Goal: Task Accomplishment & Management: Use online tool/utility

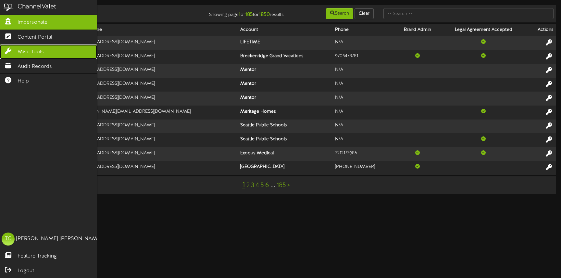
click at [39, 51] on span "Misc Tools" at bounding box center [31, 51] width 26 height 7
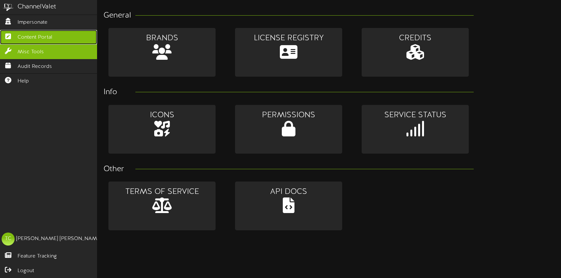
click at [36, 34] on span "Content Portal" at bounding box center [35, 37] width 35 height 7
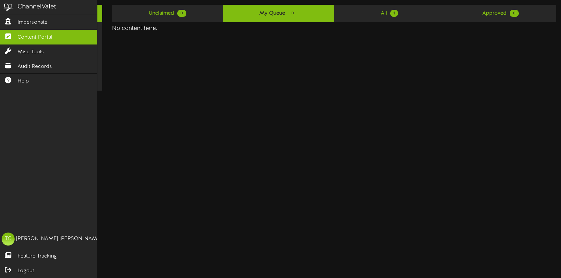
click at [24, 202] on div "ChannelValet Impersonate Content Portal Misc Tools Audit Records Help TC [PERSO…" at bounding box center [48, 139] width 97 height 278
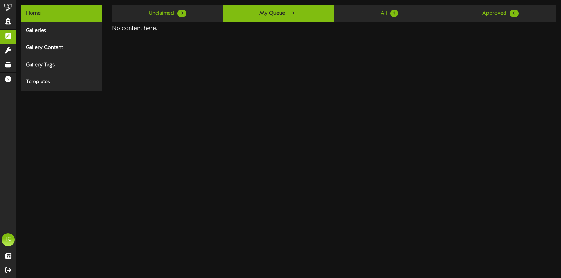
click at [224, 91] on html "ChannelValet Impersonate Content Portal Misc Tools Audit Records Help TC [PERSO…" at bounding box center [280, 45] width 561 height 91
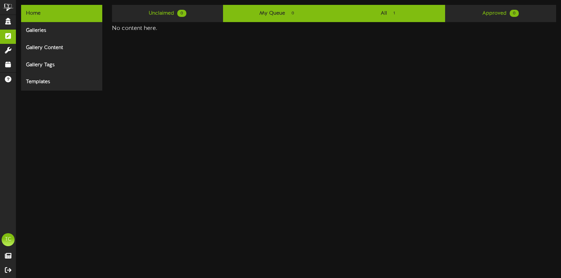
click at [380, 17] on link "All 1" at bounding box center [389, 13] width 111 height 17
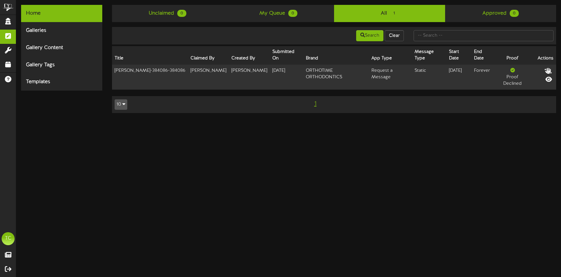
click at [79, 16] on div "Home" at bounding box center [61, 13] width 81 height 17
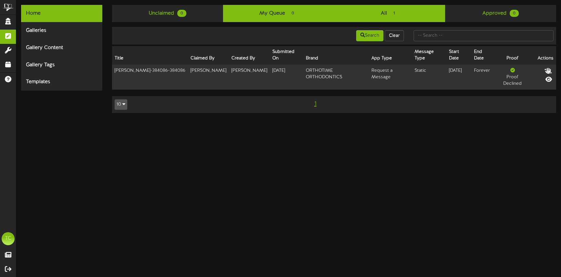
click at [267, 15] on link "My Queue 0" at bounding box center [278, 13] width 111 height 17
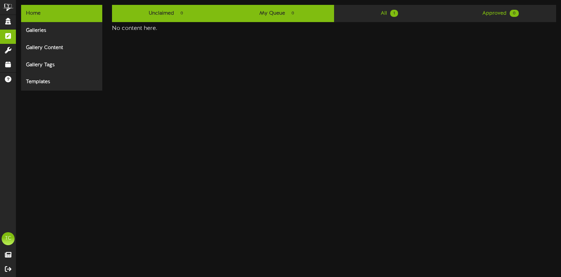
click at [174, 17] on link "Unclaimed 0" at bounding box center [167, 13] width 111 height 17
click at [265, 10] on link "My Queue 0" at bounding box center [278, 13] width 111 height 17
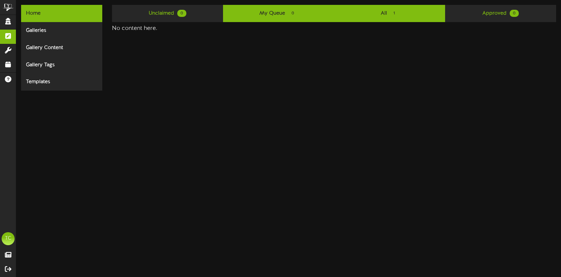
click at [375, 10] on link "All 1" at bounding box center [389, 13] width 111 height 17
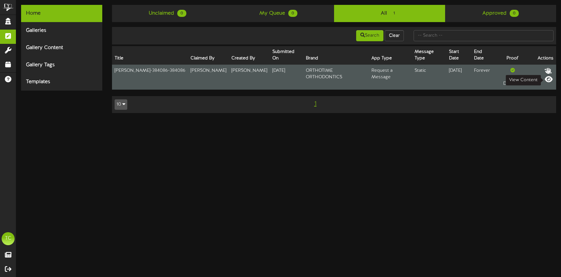
click at [549, 79] on icon at bounding box center [548, 78] width 8 height 7
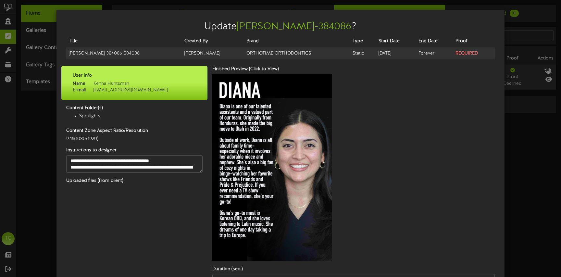
click at [535, 134] on div "Update Diana-384086 ? Title Created By Brand Type Start Date End Date Proof Dia…" at bounding box center [280, 138] width 561 height 277
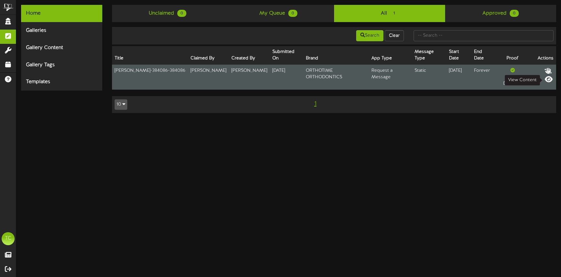
click at [551, 79] on icon at bounding box center [548, 78] width 8 height 7
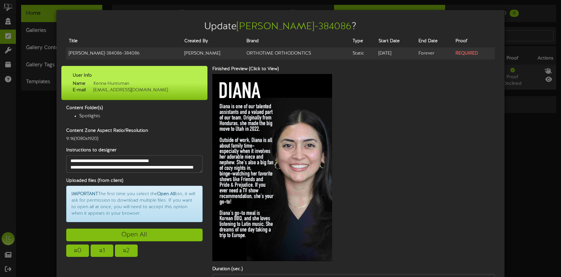
click at [544, 138] on div "Update Diana-384086 ? Title Created By Brand Type Start Date End Date Proof Dia…" at bounding box center [280, 138] width 561 height 277
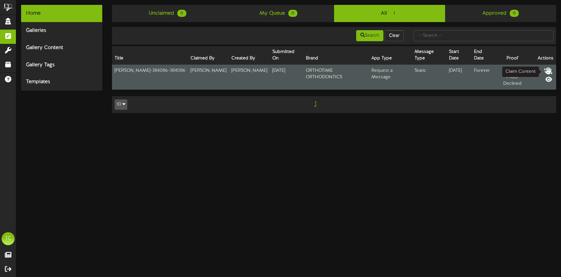
click at [547, 70] on icon at bounding box center [547, 70] width 9 height 7
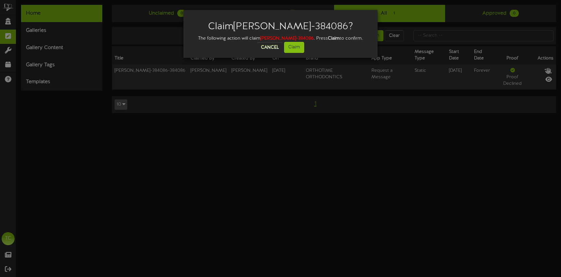
click at [399, 158] on div "Claim Diana-384086 ? The following action will claim Diana-384086 . Press Claim…" at bounding box center [280, 138] width 561 height 277
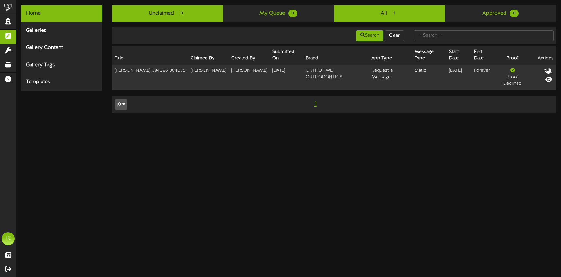
click at [176, 17] on link "Unclaimed 0" at bounding box center [167, 13] width 111 height 17
